Goal: Task Accomplishment & Management: Complete application form

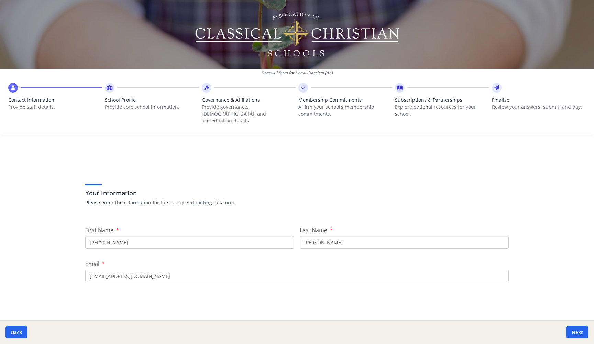
drag, startPoint x: 148, startPoint y: 234, endPoint x: 30, endPoint y: 227, distance: 119.0
type input "[PERSON_NAME]"
click at [322, 236] on input "[PERSON_NAME]" at bounding box center [404, 242] width 209 height 13
type input "Green"
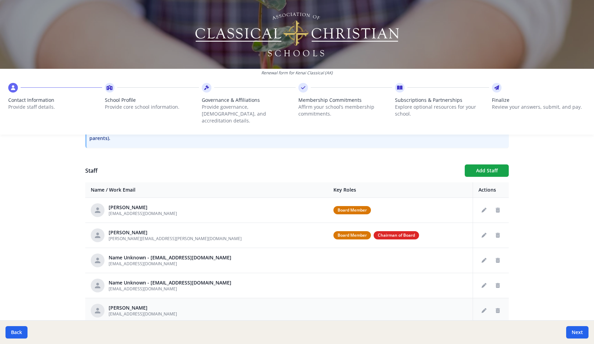
scroll to position [222, 0]
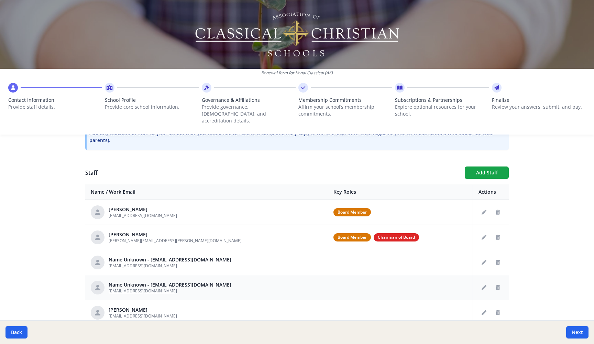
type input "[EMAIL_ADDRESS][DOMAIN_NAME]"
copy span "[EMAIL_ADDRESS][DOMAIN_NAME]"
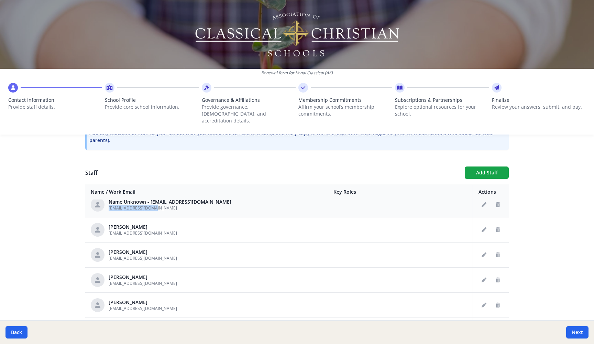
scroll to position [84, 0]
click at [497, 226] on icon "Delete staff" at bounding box center [497, 228] width 4 height 5
click at [540, 199] on div "Renewal form for Kenai Classical (AK) Contact Information Provide staff details…" at bounding box center [297, 172] width 594 height 344
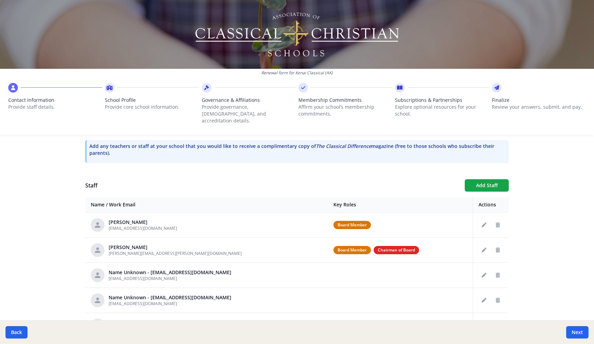
scroll to position [0, 0]
click at [582, 337] on button "Next" at bounding box center [577, 332] width 22 height 12
type input "[PHONE_NUMBER]"
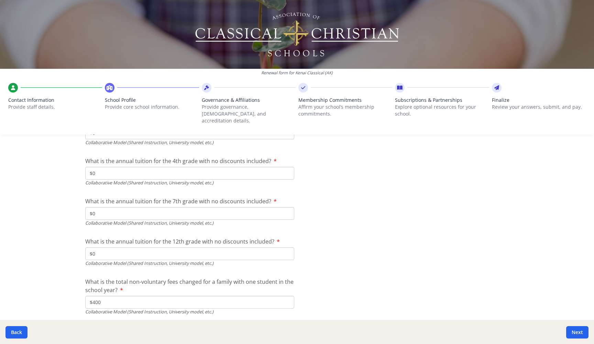
scroll to position [2193, 0]
